Goal: Navigation & Orientation: Find specific page/section

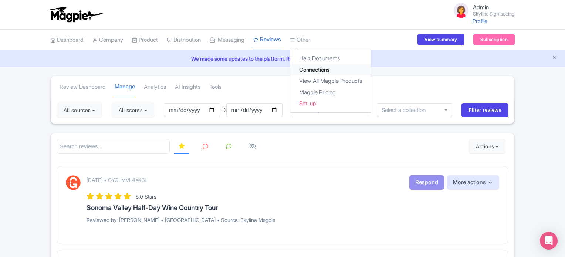
click at [318, 67] on link "Connections" at bounding box center [330, 69] width 81 height 11
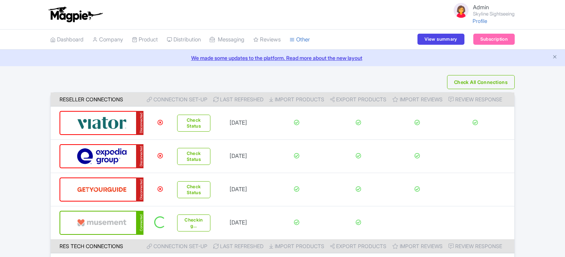
scroll to position [37, 0]
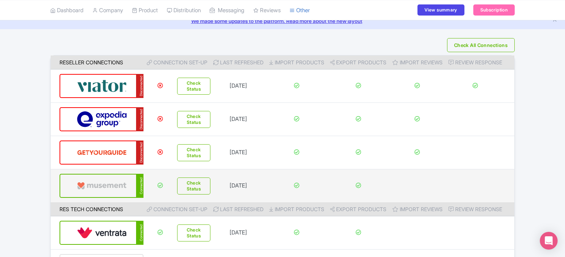
click at [111, 185] on img at bounding box center [102, 186] width 50 height 23
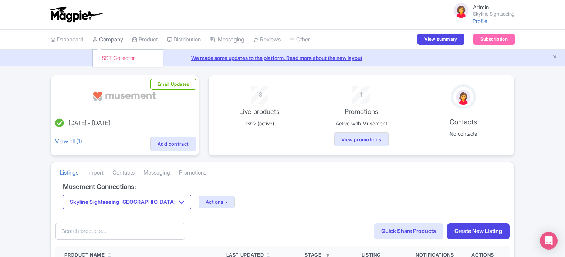
click at [113, 41] on link "Company" at bounding box center [108, 40] width 31 height 20
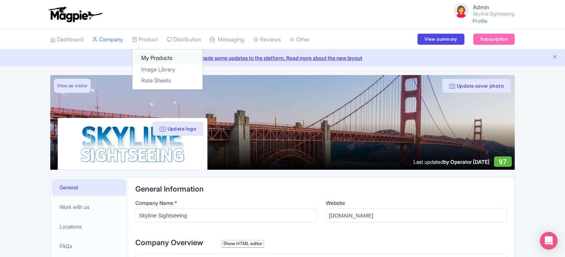
click at [160, 55] on link "My Products" at bounding box center [167, 58] width 70 height 11
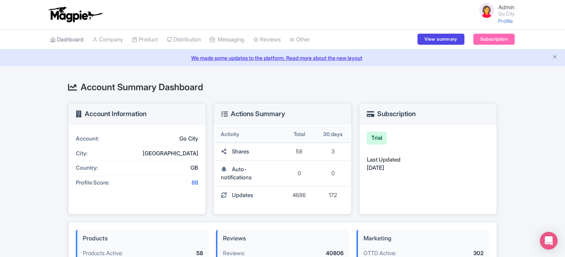
click at [77, 40] on link "Dashboard" at bounding box center [66, 40] width 33 height 20
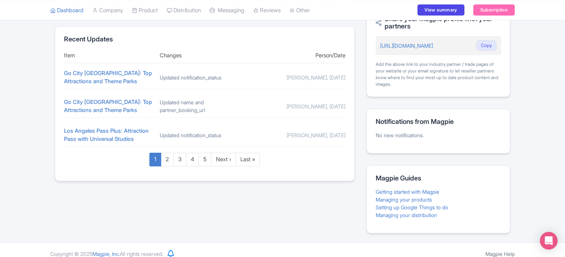
scroll to position [311, 0]
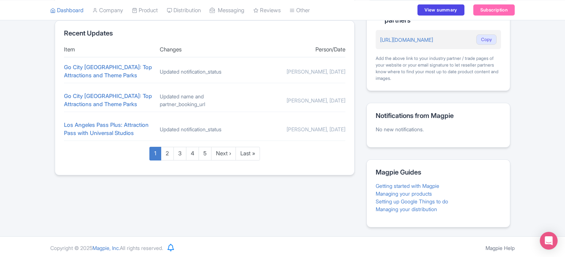
click at [332, 155] on ul "1 2 3 4 5 Next › Last »" at bounding box center [205, 154] width 282 height 14
click at [497, 245] on link "Magpie Help" at bounding box center [500, 248] width 29 height 6
